Goal: Task Accomplishment & Management: Complete application form

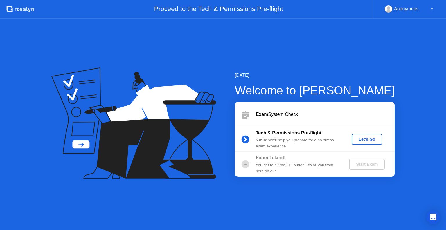
click at [365, 140] on div "Let's Go" at bounding box center [367, 139] width 26 height 5
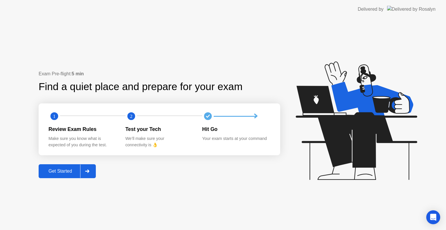
click at [56, 170] on div "Get Started" at bounding box center [60, 171] width 40 height 5
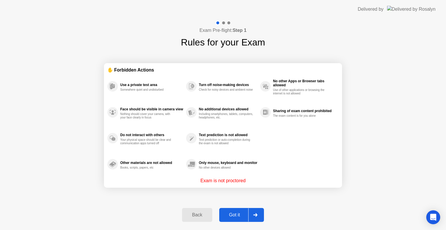
click at [241, 213] on div "Got it" at bounding box center [234, 215] width 27 height 5
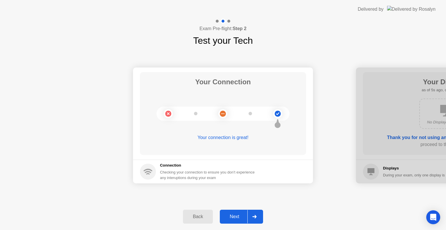
click at [242, 216] on div "Next" at bounding box center [234, 216] width 26 height 5
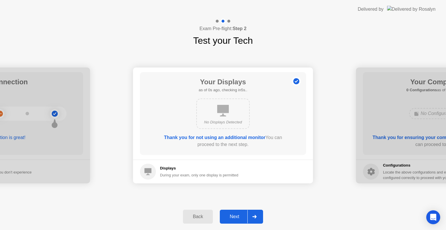
click at [254, 219] on div at bounding box center [254, 216] width 14 height 13
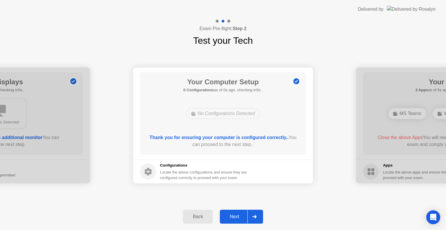
click at [257, 217] on div at bounding box center [254, 216] width 14 height 13
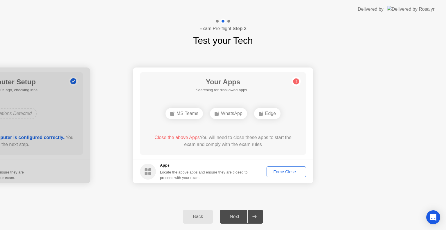
click at [267, 114] on div "Edge" at bounding box center [267, 113] width 26 height 11
click at [193, 140] on span "Close the above Apps" at bounding box center [176, 137] width 45 height 5
click at [283, 176] on button "Force Close..." at bounding box center [285, 172] width 39 height 11
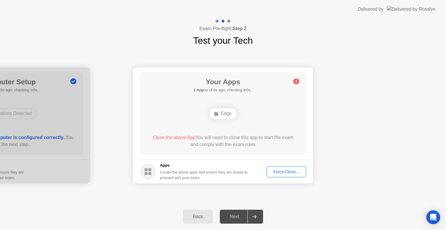
click at [280, 172] on div "Force Close..." at bounding box center [285, 172] width 35 height 5
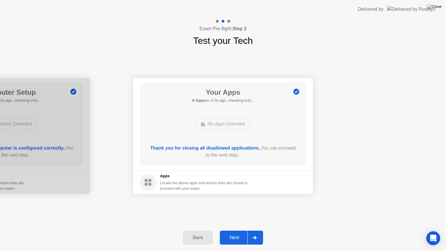
click at [243, 230] on div "Next" at bounding box center [234, 237] width 26 height 5
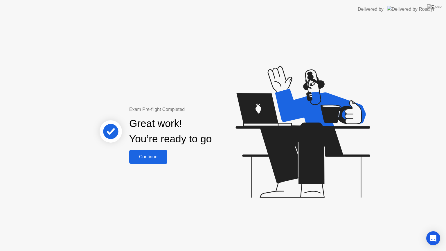
click at [144, 156] on div "Continue" at bounding box center [148, 156] width 35 height 5
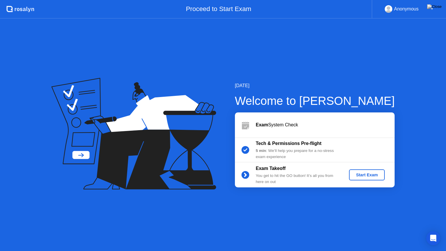
click at [371, 173] on div "Start Exam" at bounding box center [366, 174] width 31 height 5
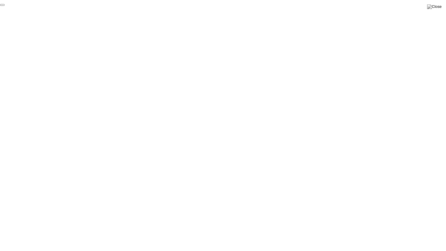
click div "End Proctoring Session"
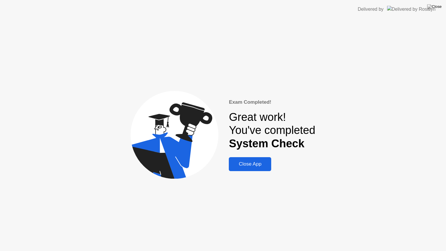
click at [249, 162] on div "Close App" at bounding box center [249, 164] width 39 height 6
